Goal: Task Accomplishment & Management: Complete application form

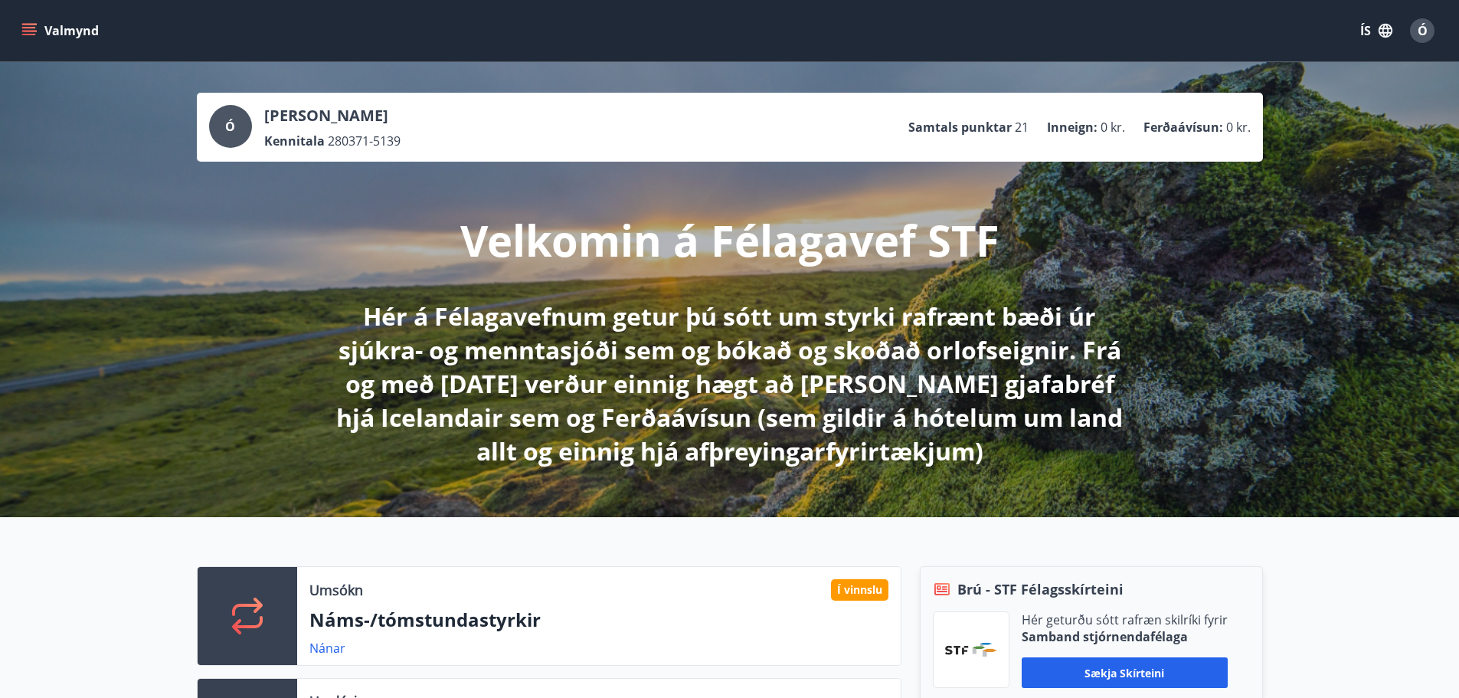
click at [25, 32] on icon "menu" at bounding box center [28, 30] width 15 height 15
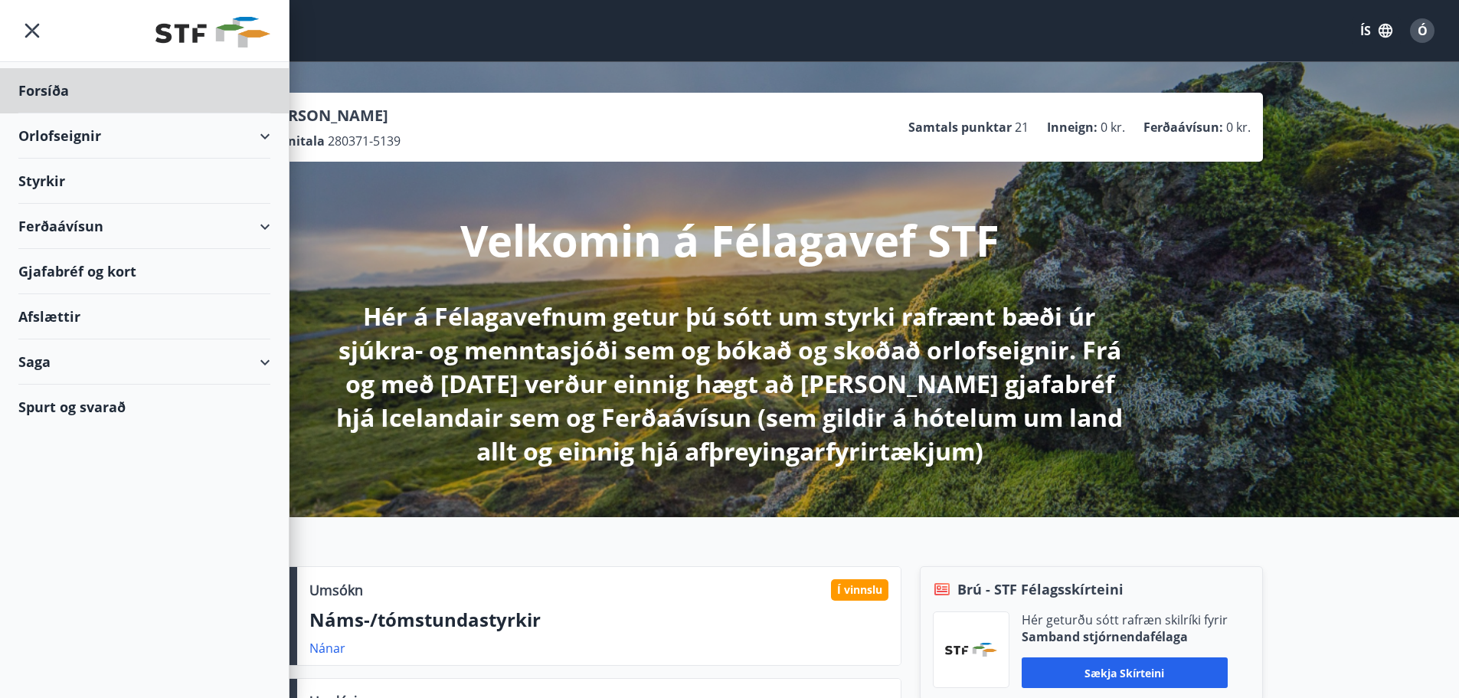
click at [73, 113] on div "Styrkir" at bounding box center [144, 90] width 252 height 45
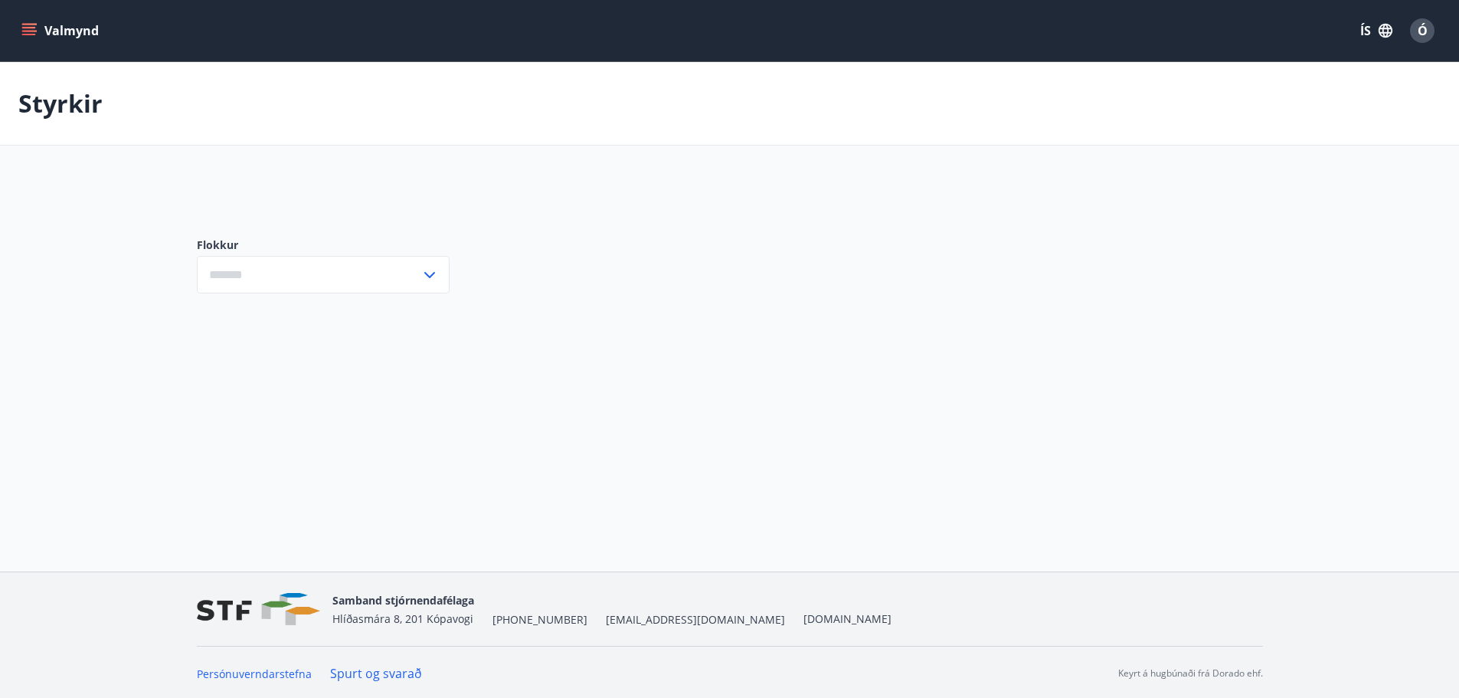
type input "***"
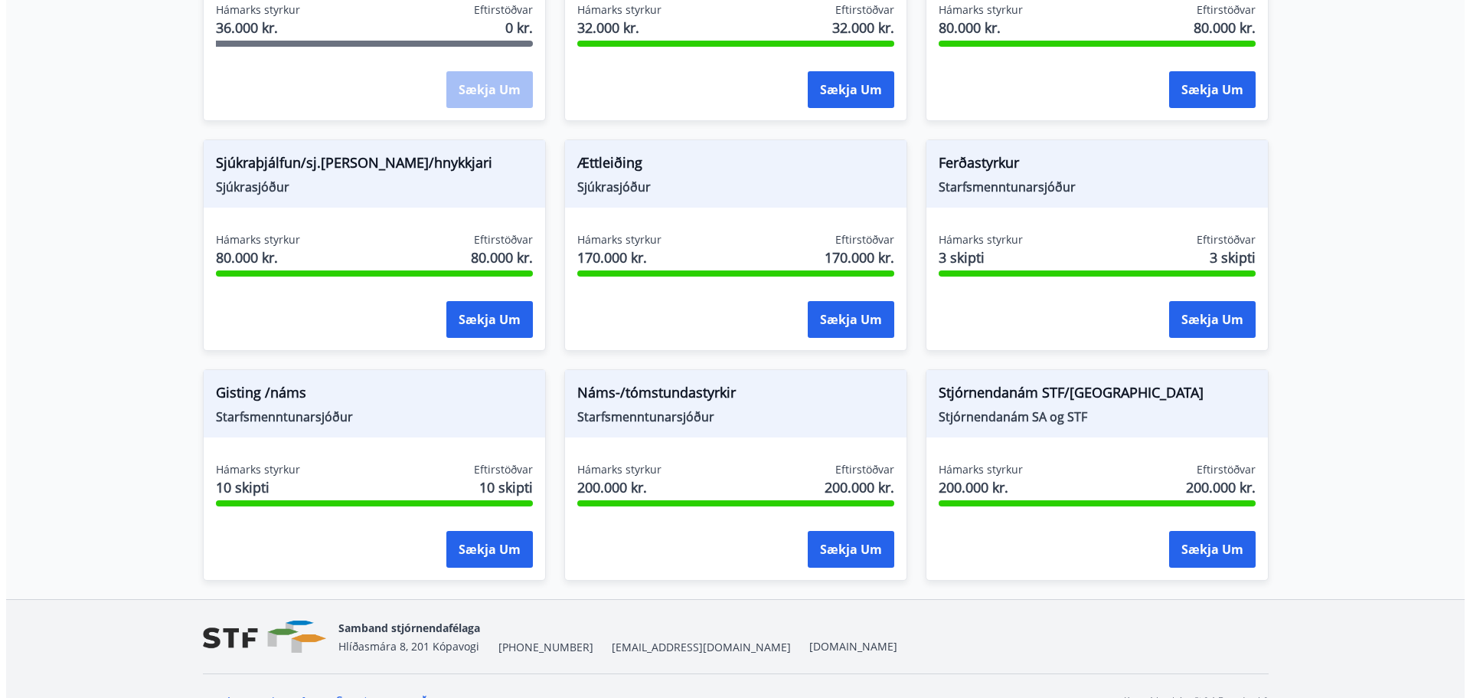
scroll to position [1214, 0]
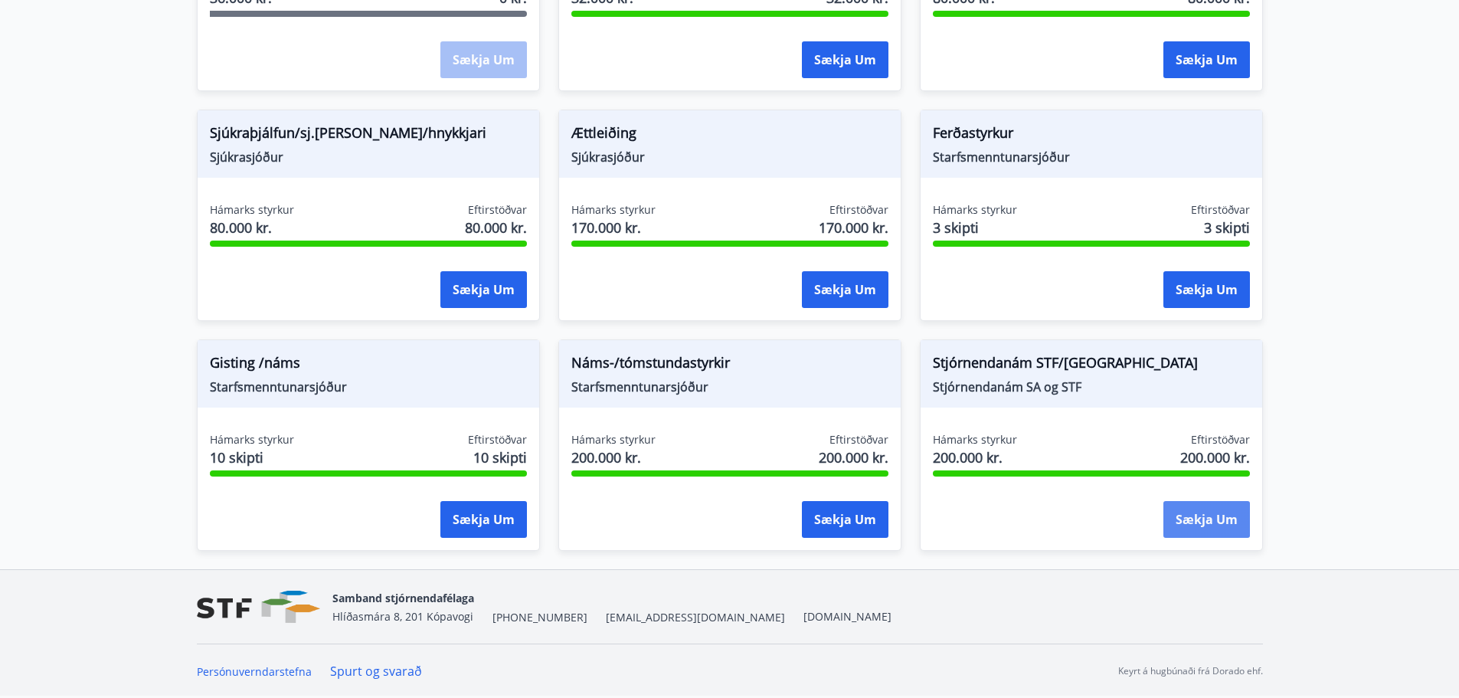
click at [1207, 513] on button "Sækja um" at bounding box center [1206, 519] width 87 height 37
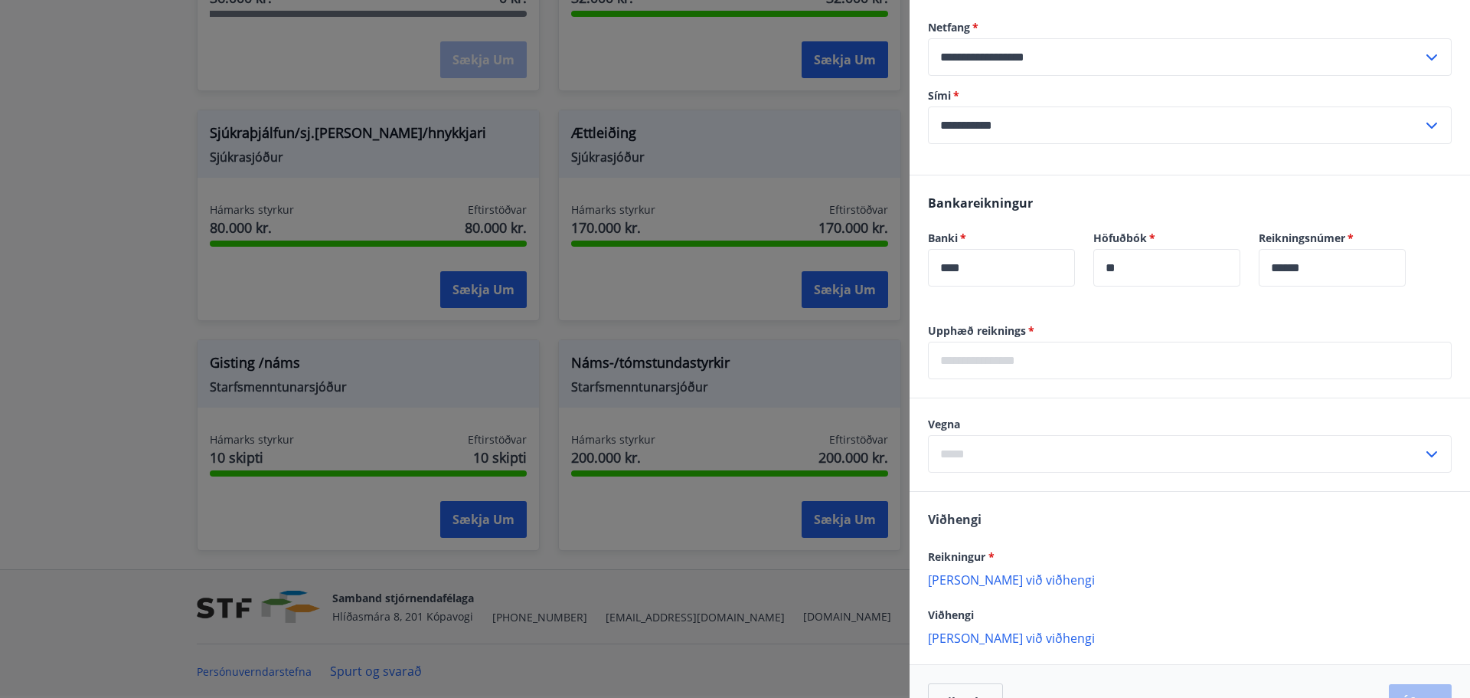
scroll to position [383, 0]
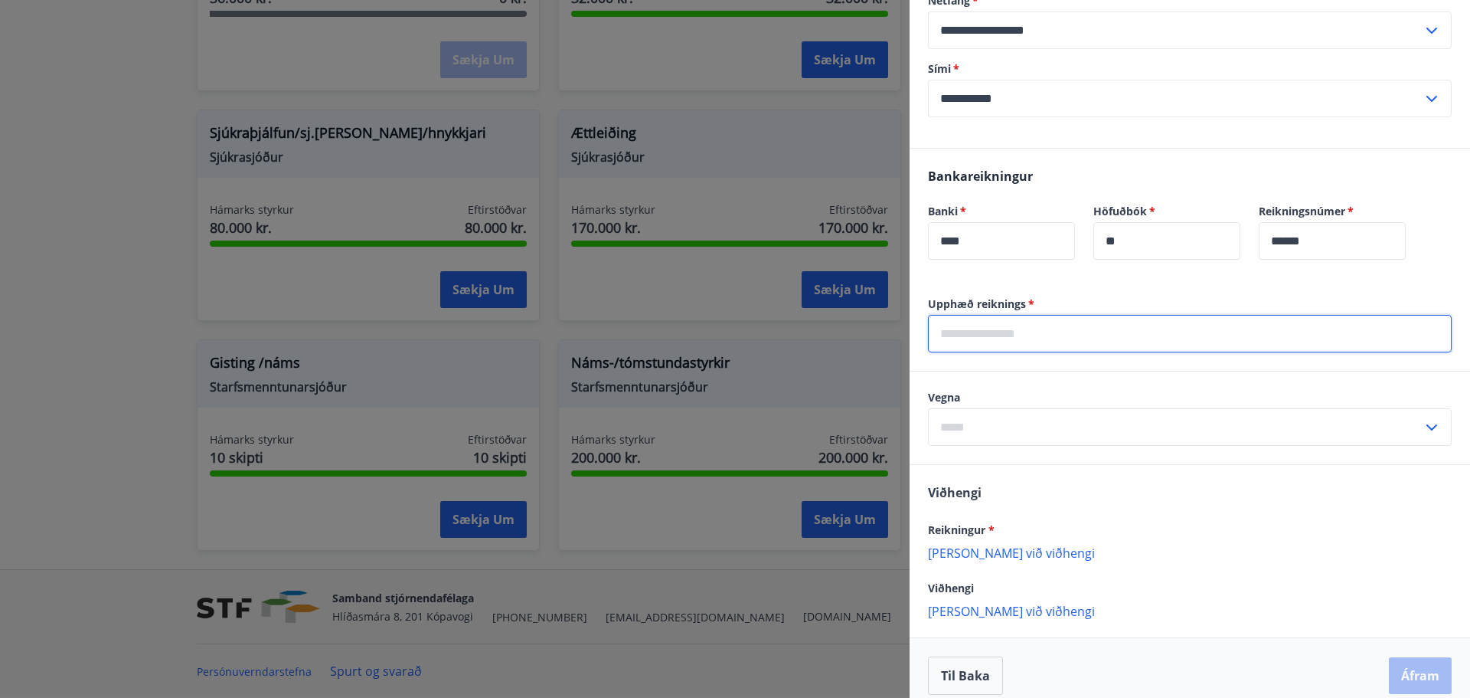
click at [1005, 335] on input "text" at bounding box center [1190, 334] width 524 height 38
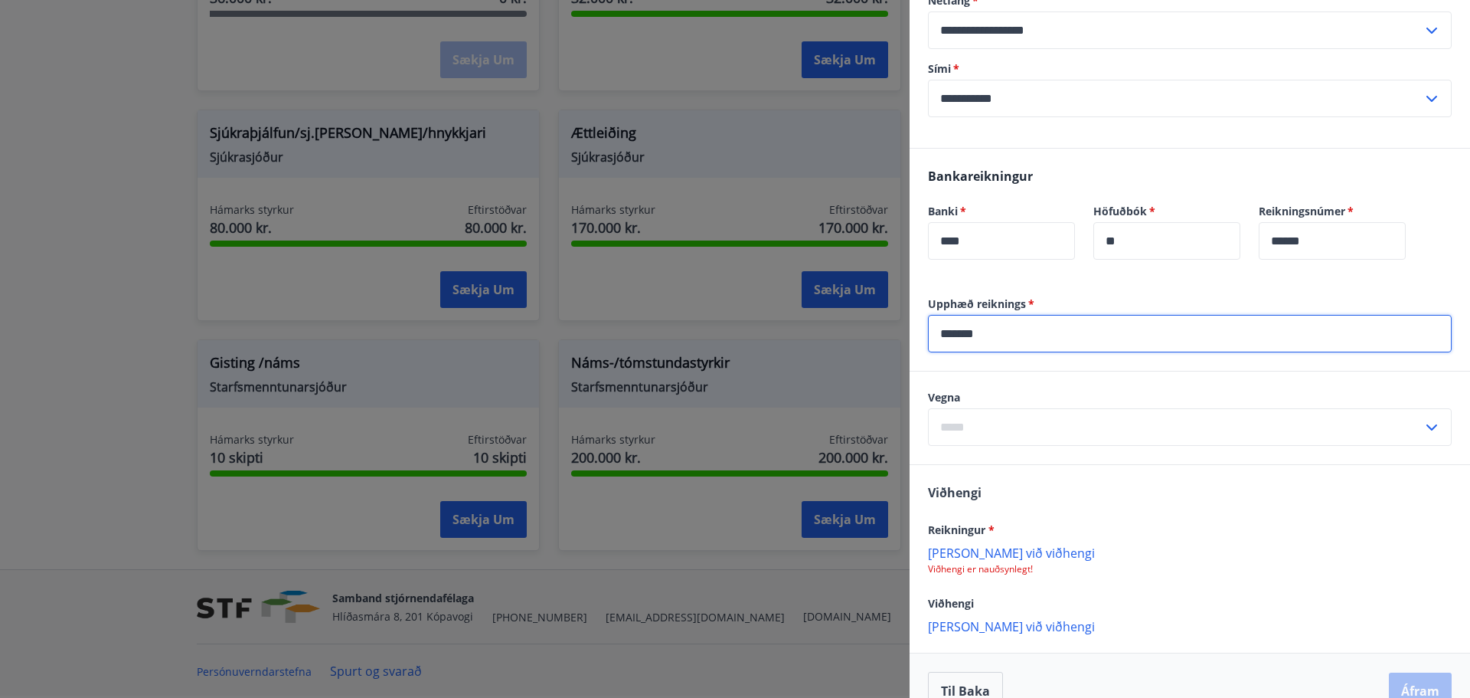
type input "*******"
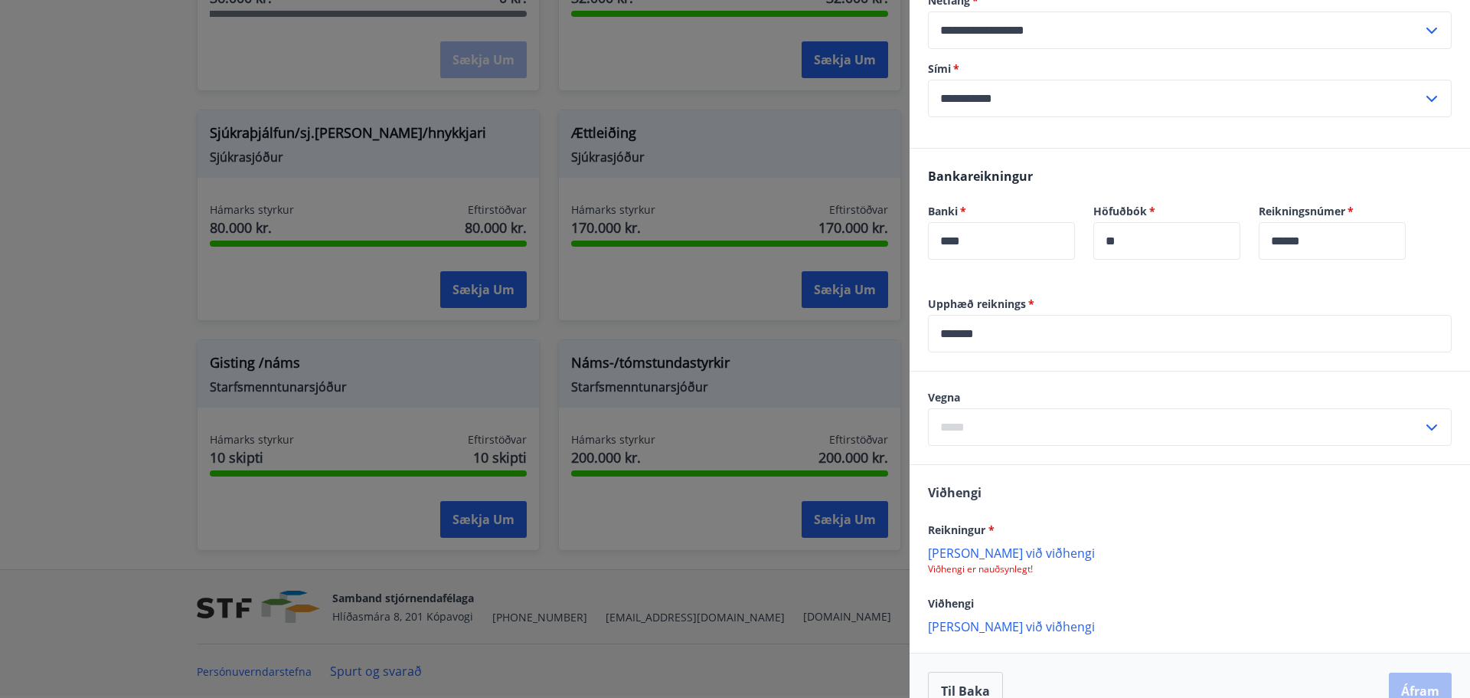
click at [1061, 364] on div "Upphæð reiknings   * ******* ​" at bounding box center [1190, 333] width 560 height 74
click at [1070, 389] on div "Vegna ​" at bounding box center [1190, 417] width 560 height 93
click at [1024, 428] on input "text" at bounding box center [1175, 427] width 495 height 38
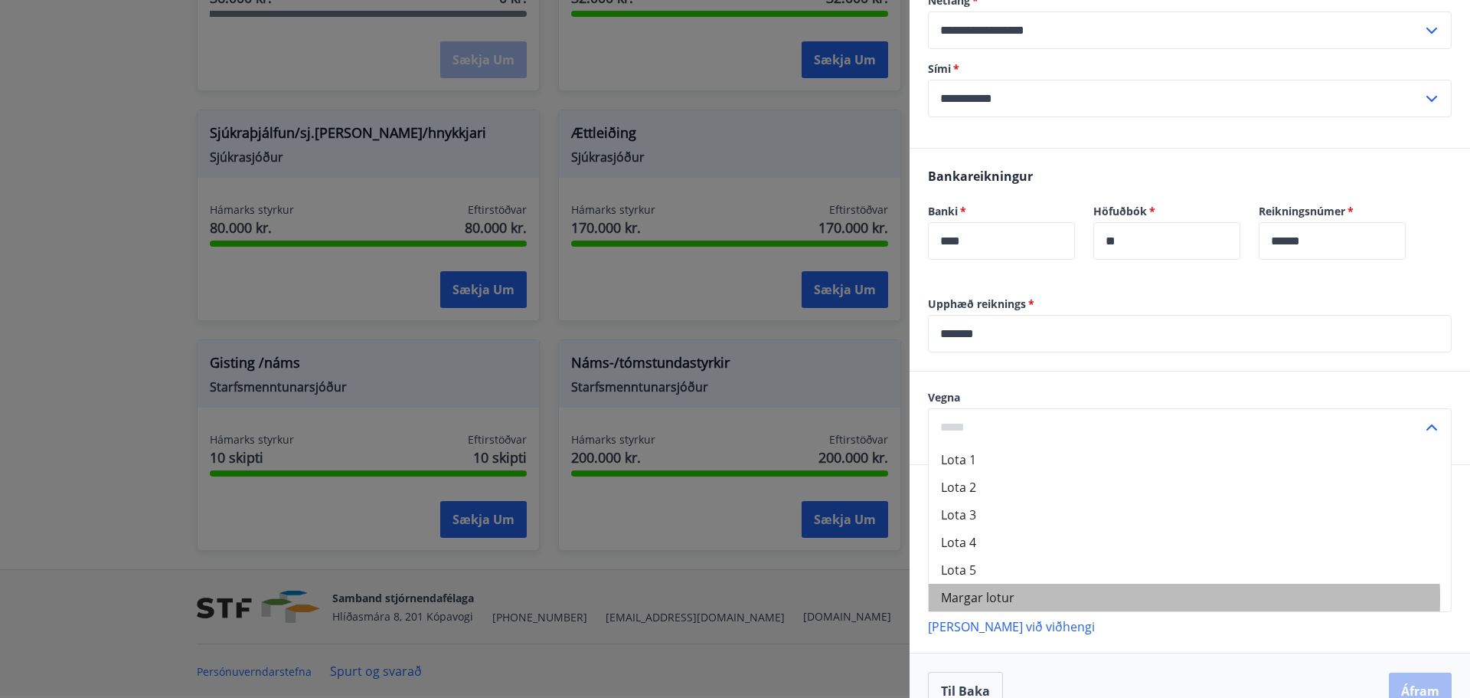
click at [1029, 598] on li "Margar lotur" at bounding box center [1190, 597] width 522 height 28
type input "**********"
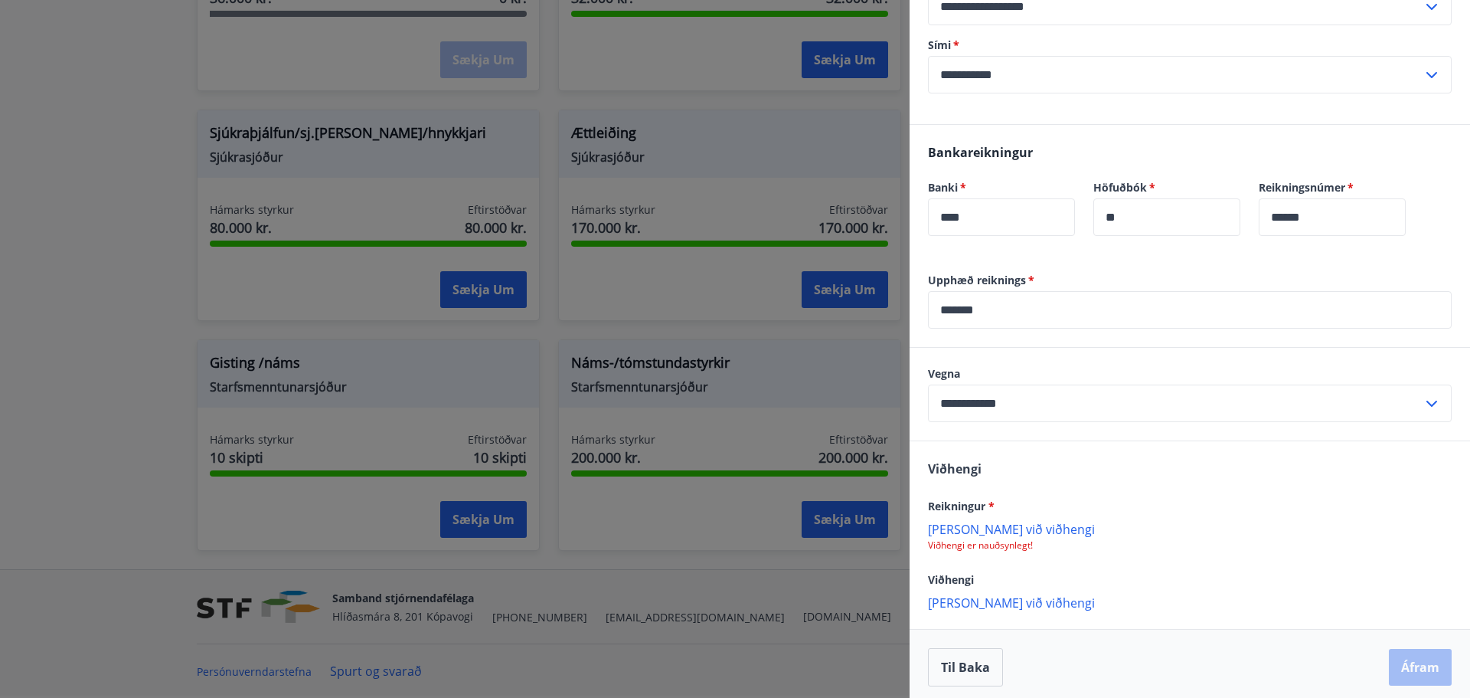
scroll to position [413, 0]
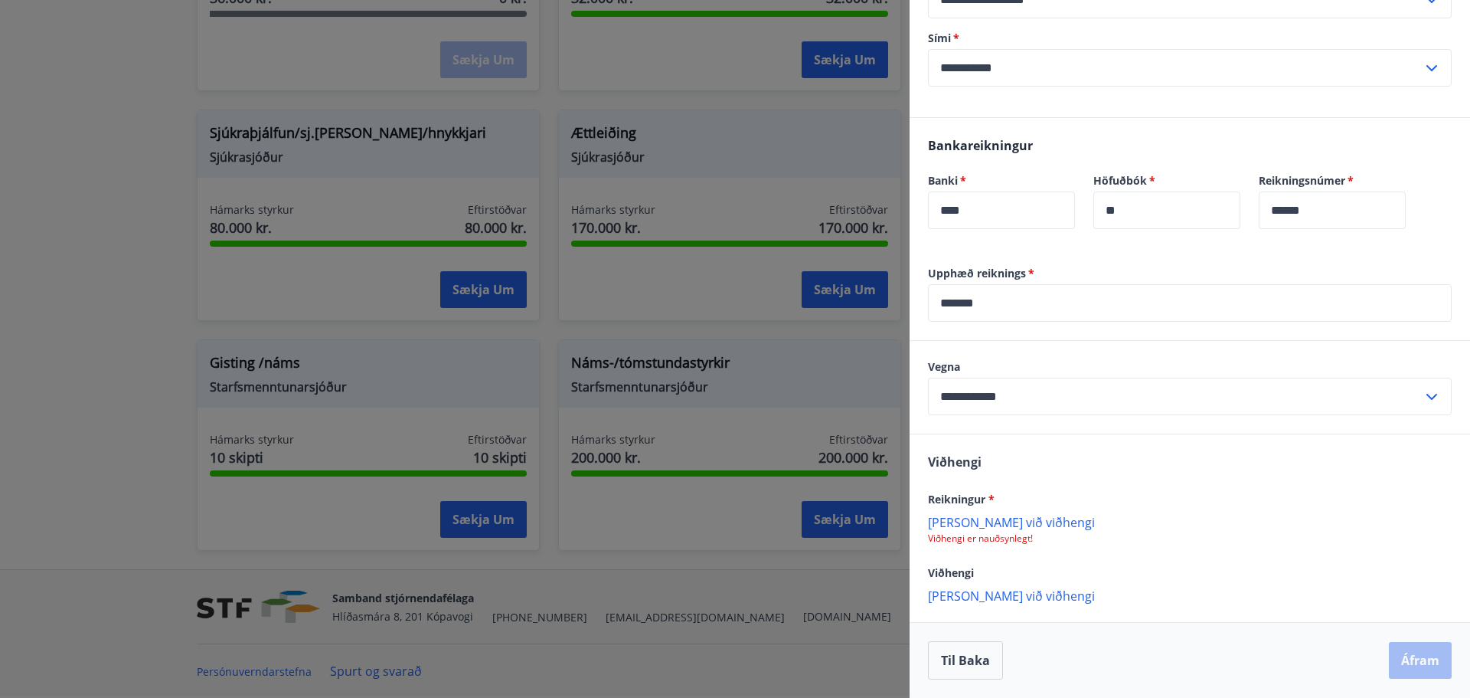
click at [998, 523] on p "[PERSON_NAME] við viðhengi" at bounding box center [1190, 521] width 524 height 15
click at [970, 601] on p "[PERSON_NAME] við viðhengi" at bounding box center [1190, 596] width 524 height 15
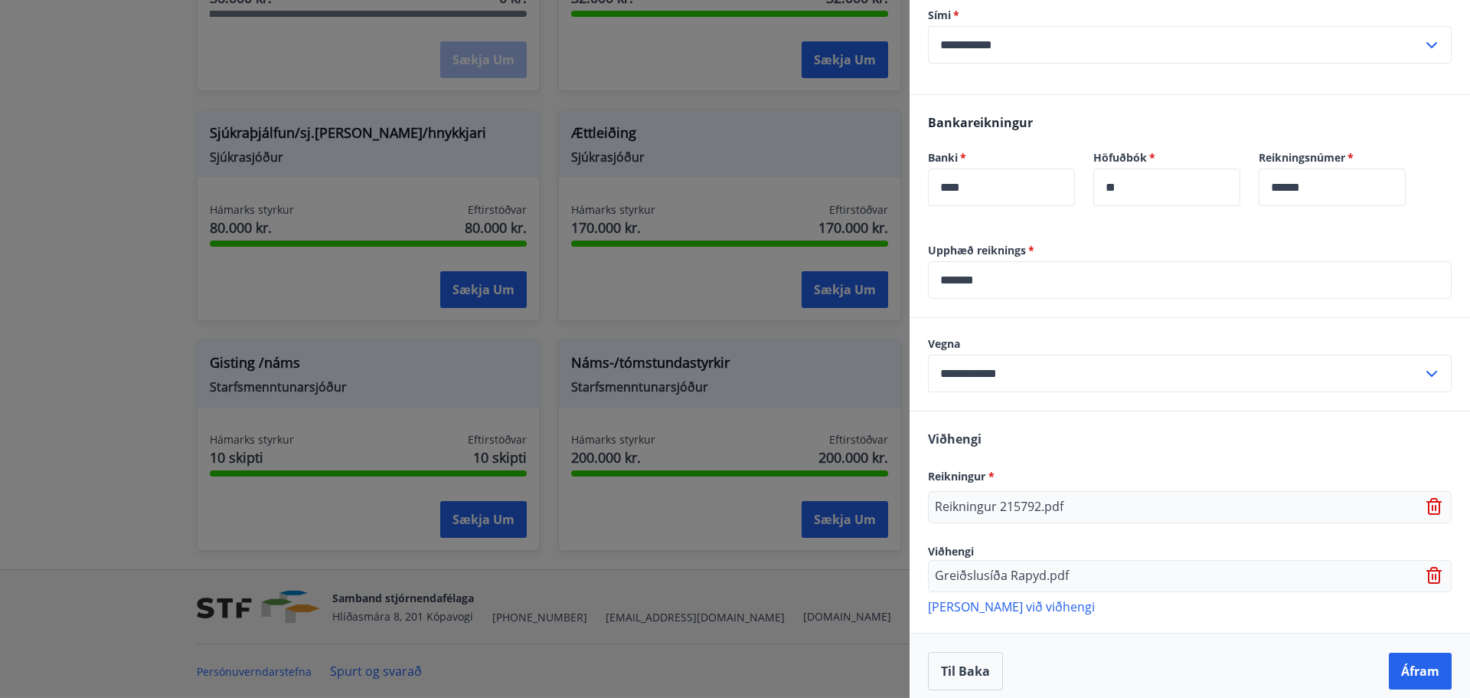
scroll to position [447, 0]
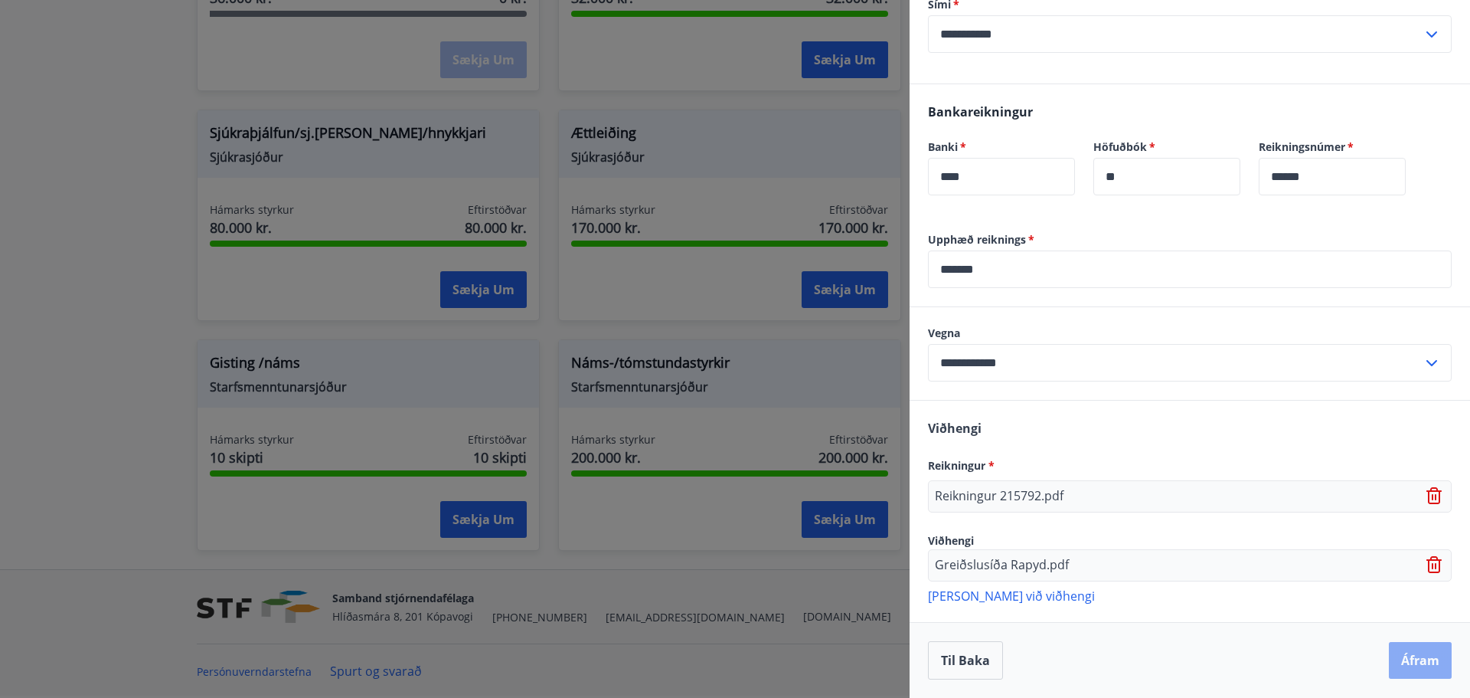
click at [1417, 661] on button "Áfram" at bounding box center [1420, 660] width 63 height 37
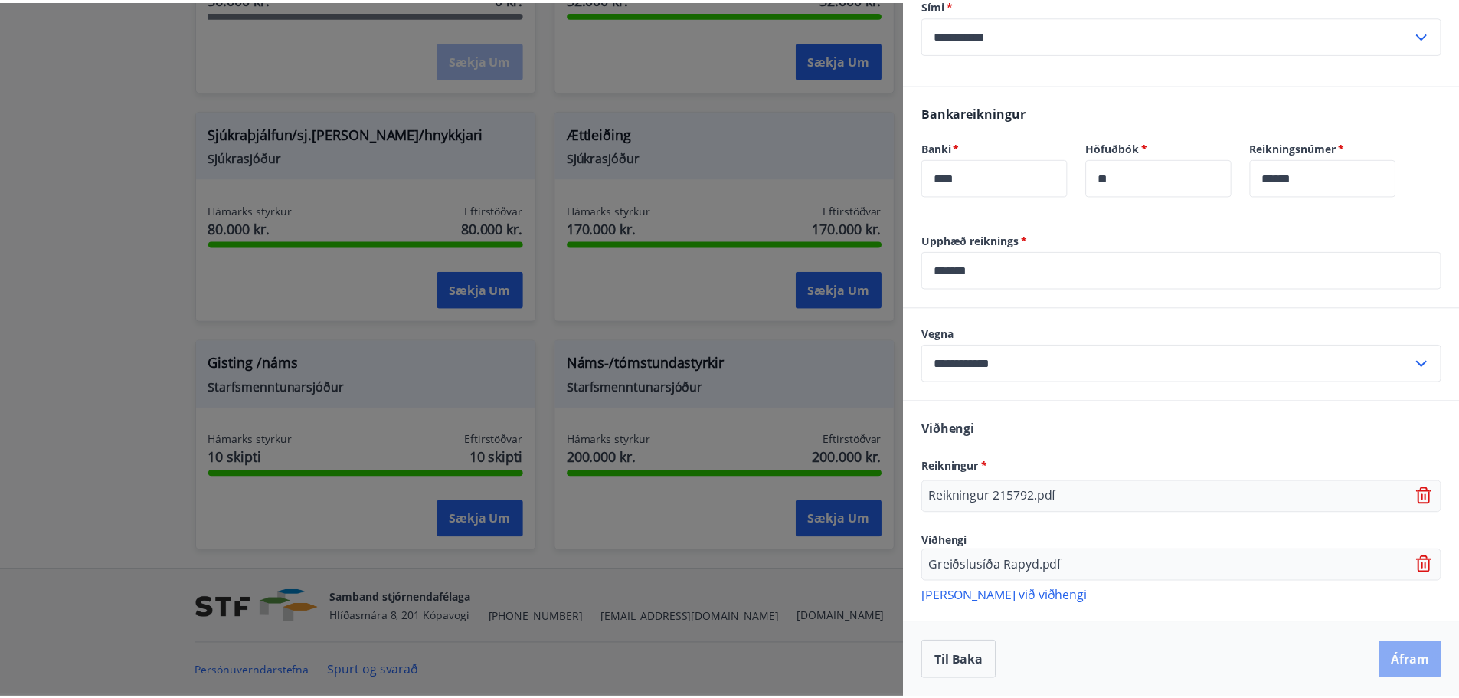
scroll to position [0, 0]
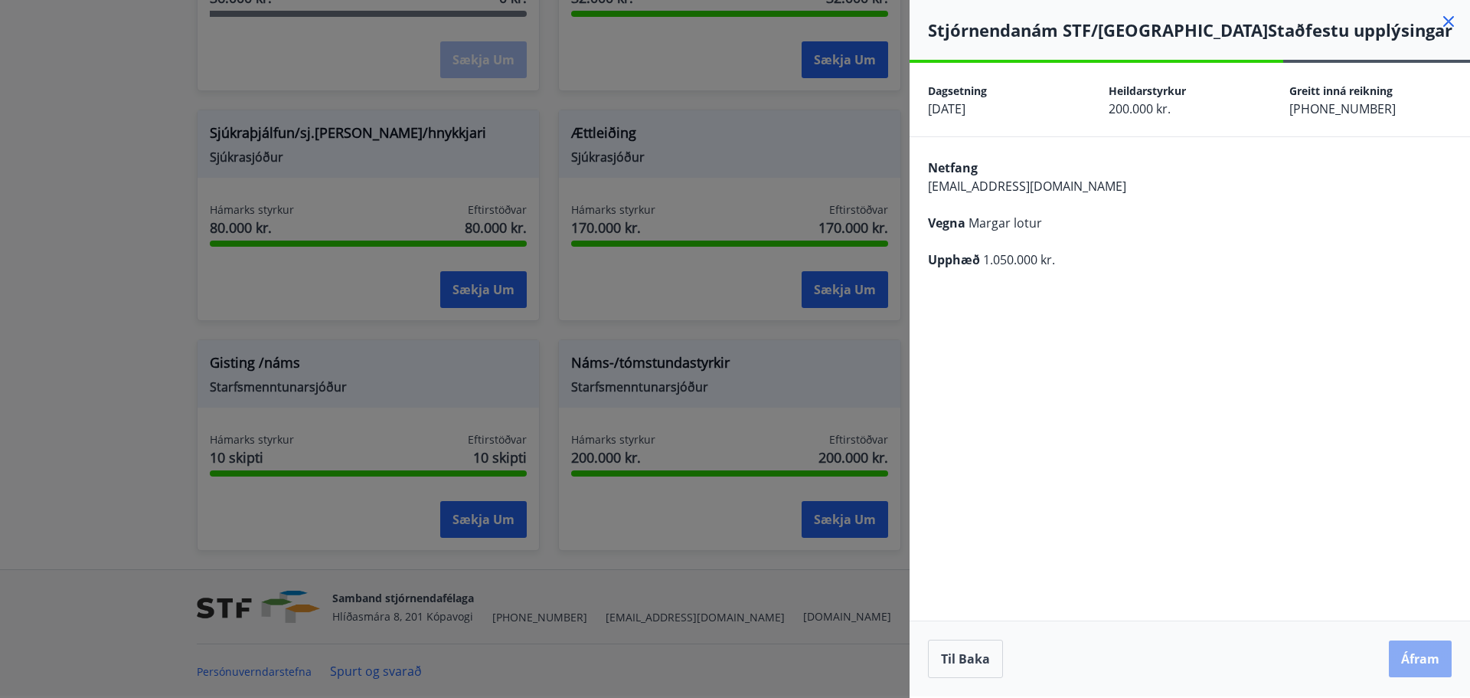
click at [1416, 661] on button "Áfram" at bounding box center [1420, 658] width 63 height 37
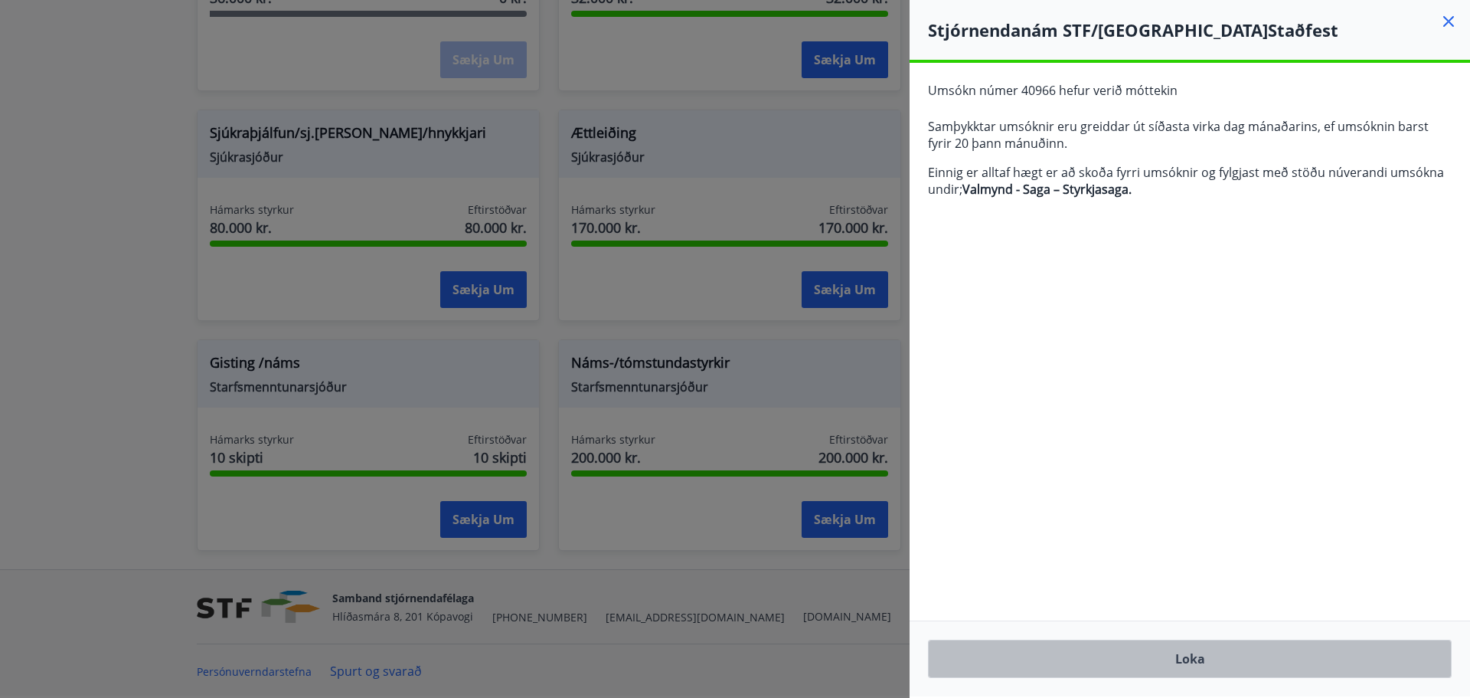
click at [1181, 658] on button "Loka" at bounding box center [1190, 658] width 524 height 38
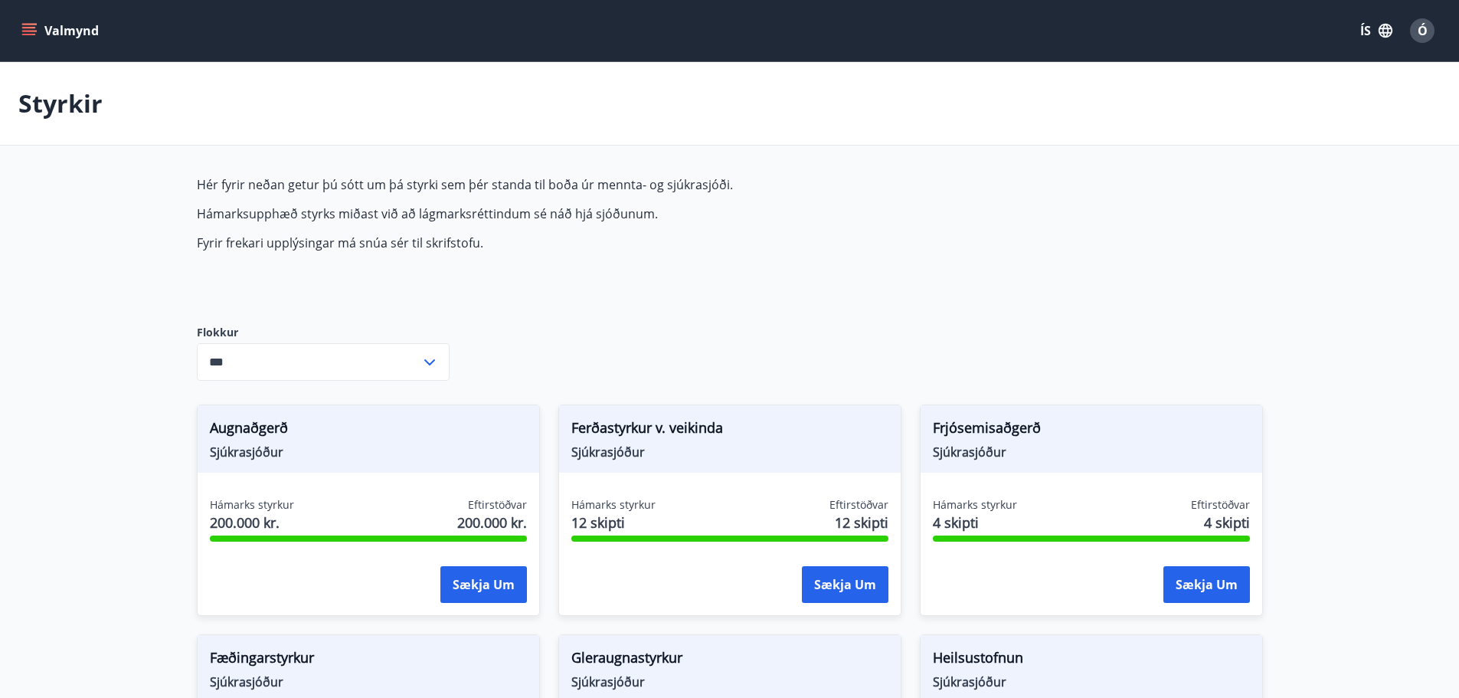
click at [28, 29] on icon "menu" at bounding box center [28, 30] width 15 height 15
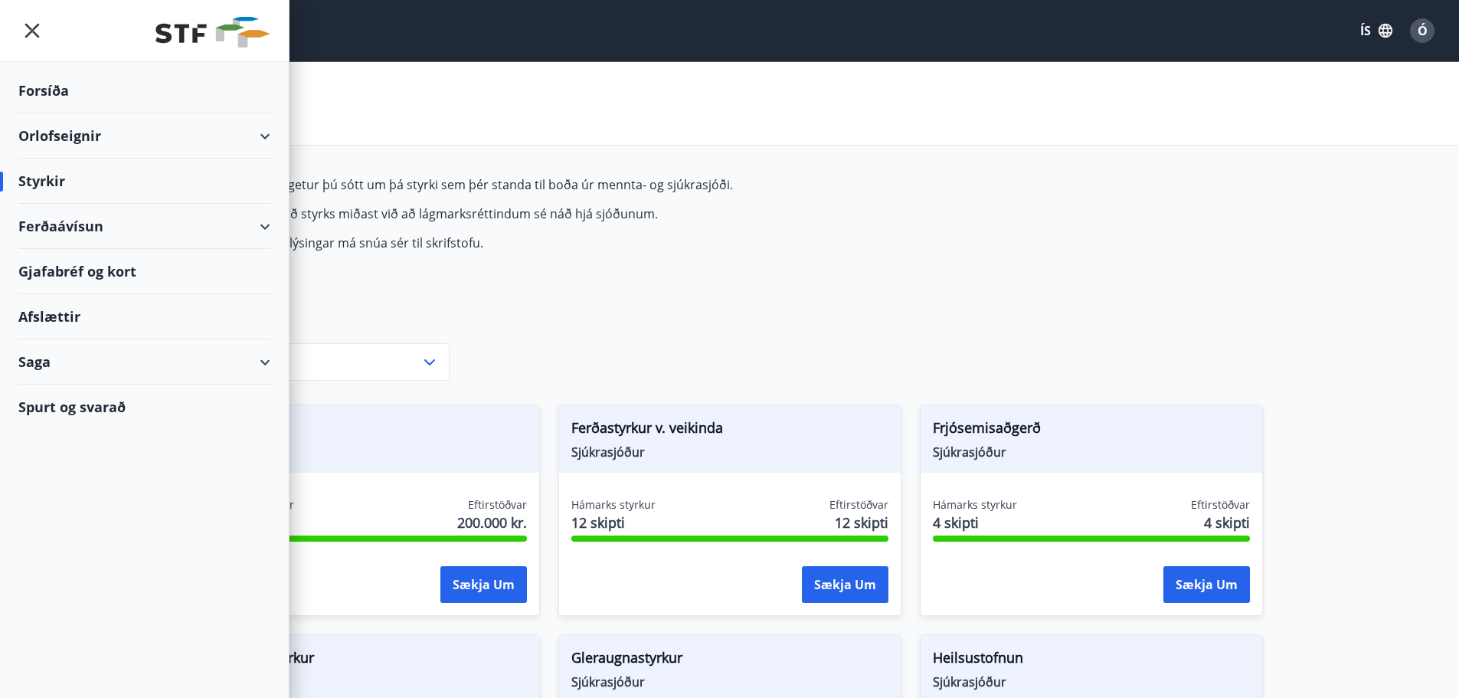
click at [50, 364] on div "Saga" at bounding box center [144, 361] width 252 height 45
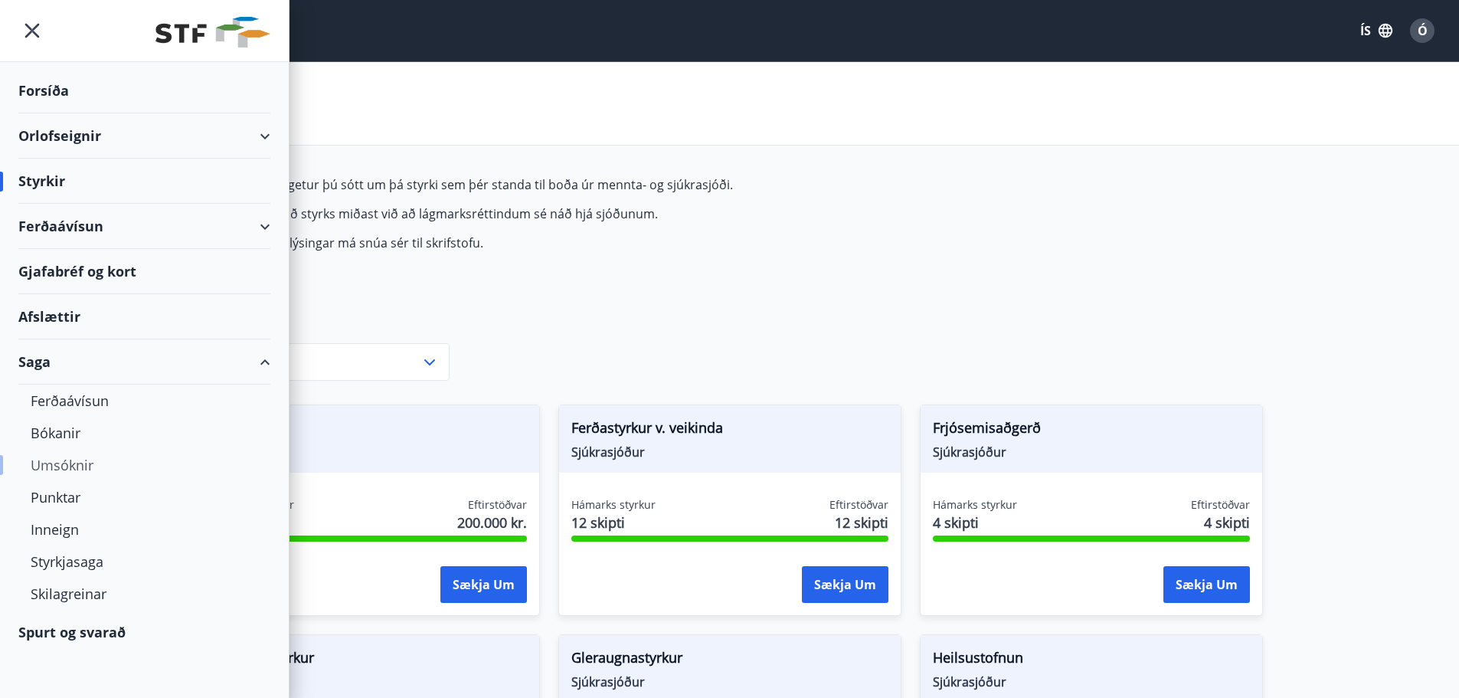
click at [81, 470] on div "Umsóknir" at bounding box center [144, 465] width 227 height 32
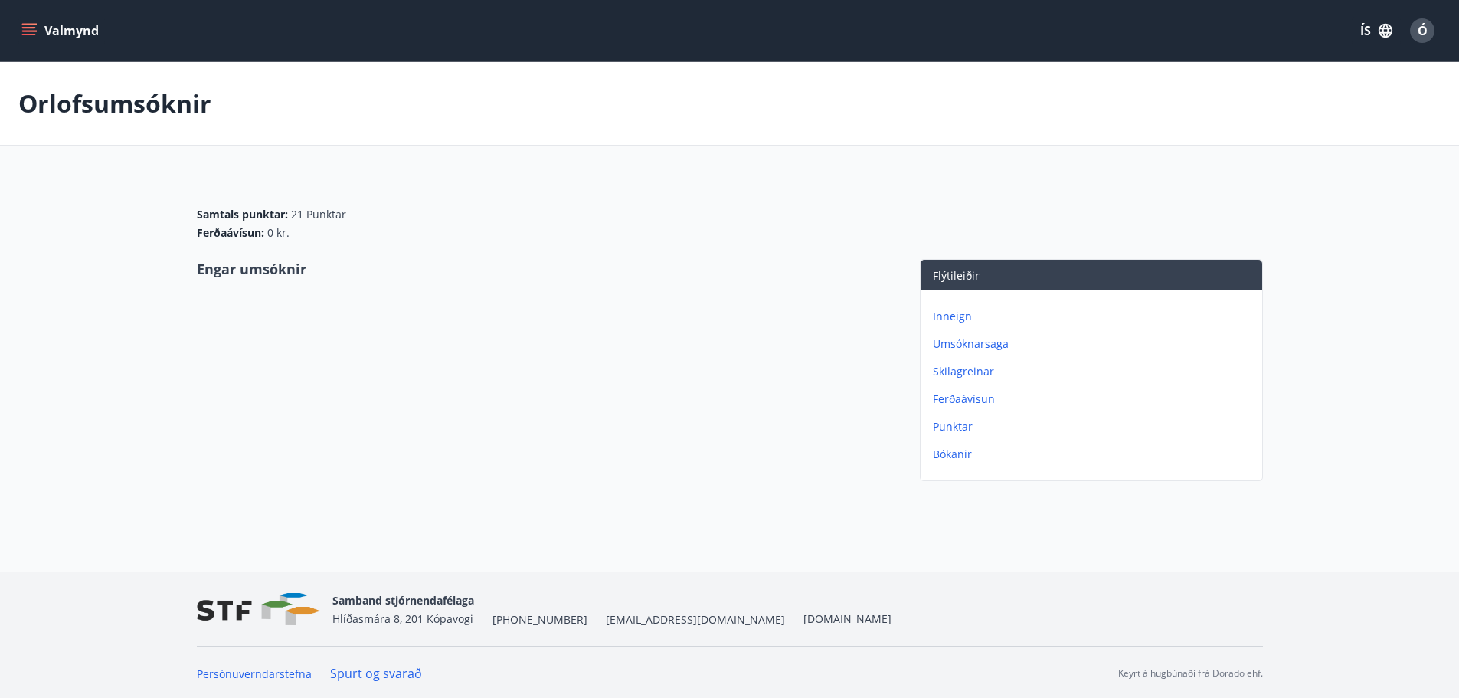
click at [951, 312] on p "Inneign" at bounding box center [1094, 316] width 323 height 15
click at [951, 312] on p "Umsóknarsaga" at bounding box center [1094, 316] width 323 height 15
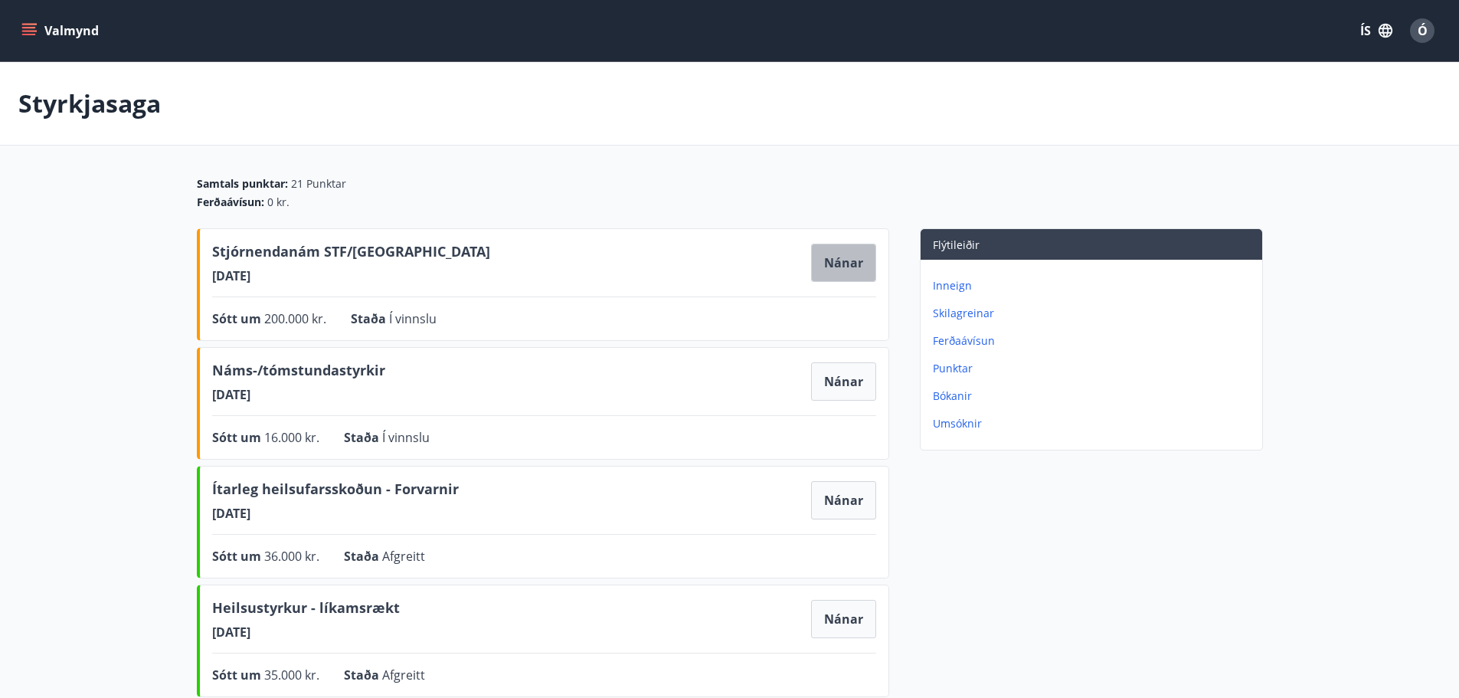
click at [843, 270] on button "Nánar" at bounding box center [843, 262] width 65 height 38
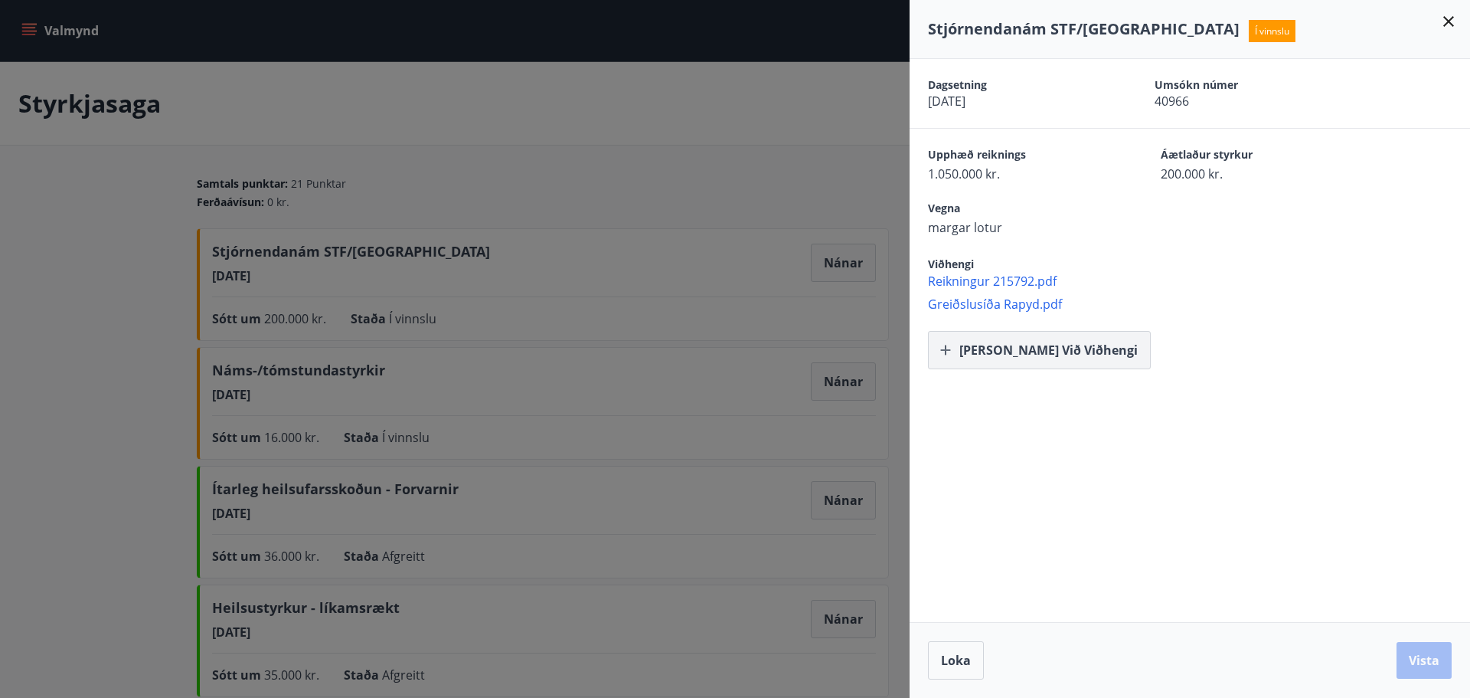
click at [1006, 342] on button "[PERSON_NAME] við viðhengi" at bounding box center [1039, 350] width 223 height 38
click at [1421, 673] on button "Vista" at bounding box center [1424, 660] width 55 height 37
